Goal: Information Seeking & Learning: Find specific fact

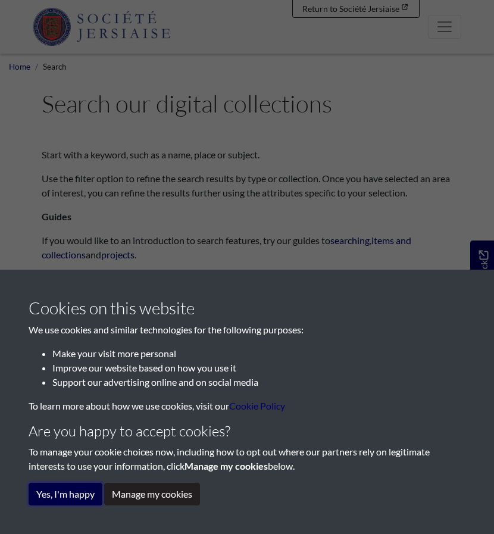
click at [66, 496] on button "Yes, I'm happy" at bounding box center [66, 494] width 74 height 23
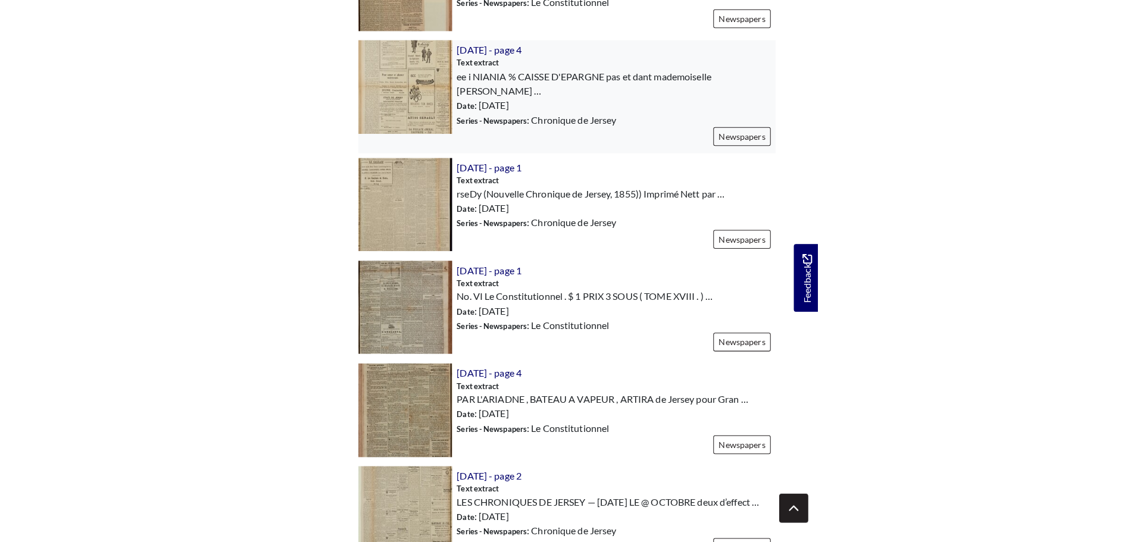
scroll to position [1310, 0]
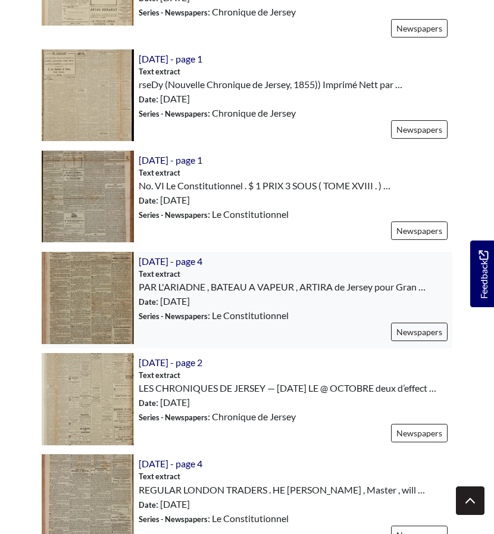
click at [83, 258] on img at bounding box center [88, 298] width 92 height 92
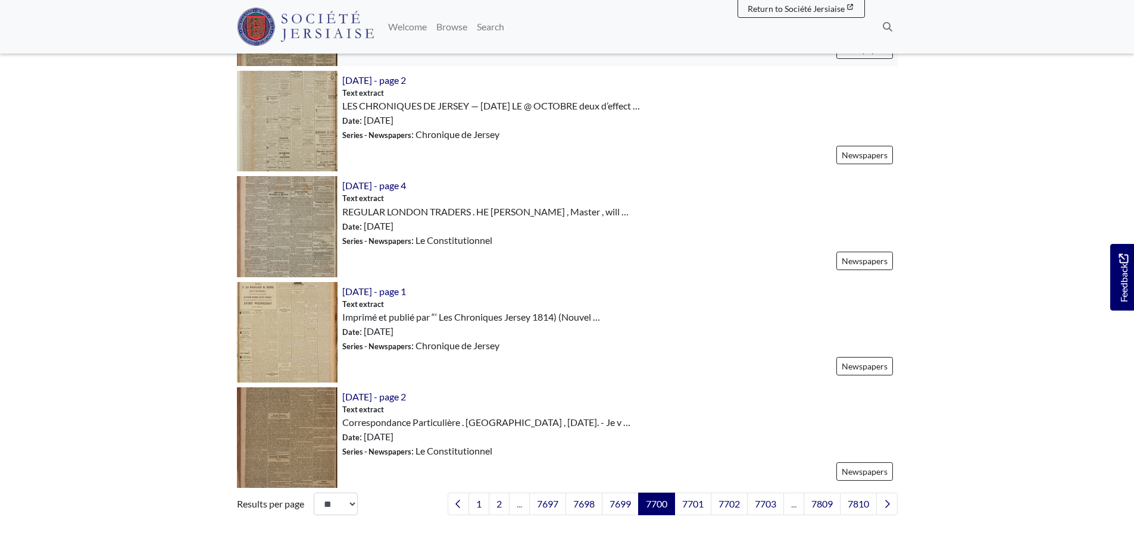
scroll to position [1548, 0]
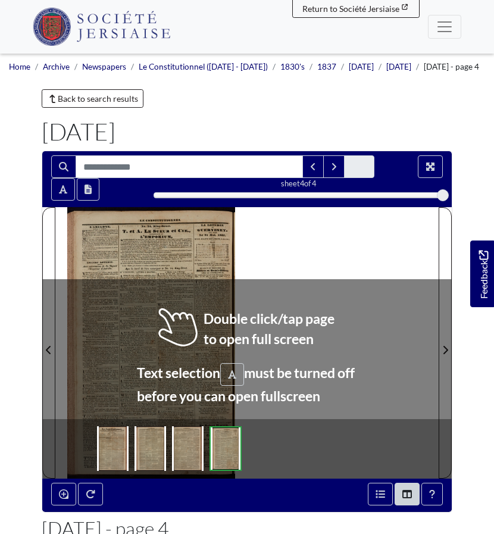
click at [174, 331] on div at bounding box center [151, 342] width 192 height 271
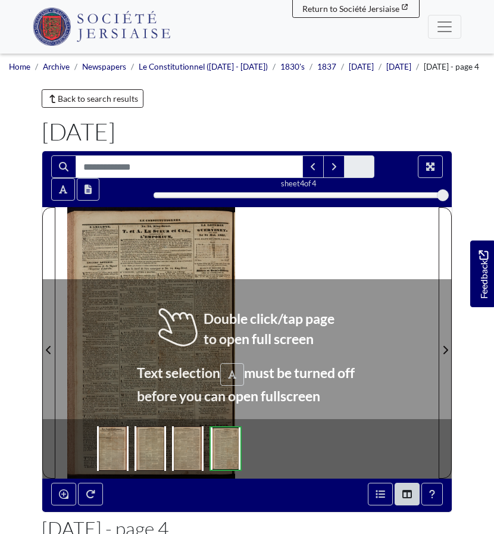
click at [174, 331] on div at bounding box center [151, 342] width 192 height 271
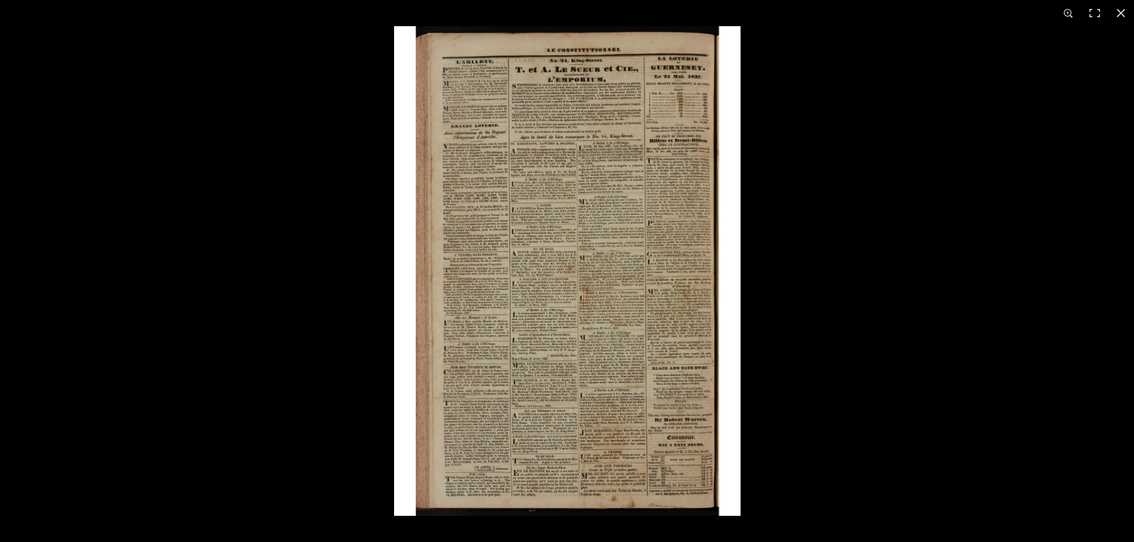
click at [494, 92] on img at bounding box center [567, 271] width 346 height 490
